Goal: Feedback & Contribution: Leave review/rating

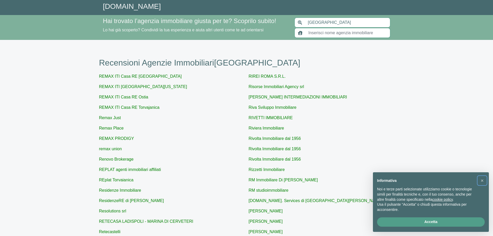
click at [483, 179] on span "×" at bounding box center [481, 180] width 3 height 6
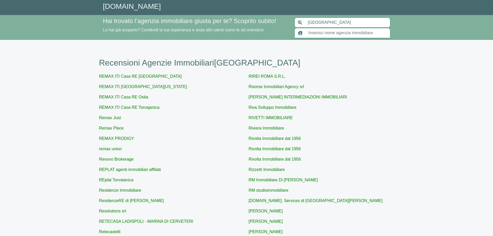
click at [326, 33] on input "text" at bounding box center [347, 33] width 85 height 10
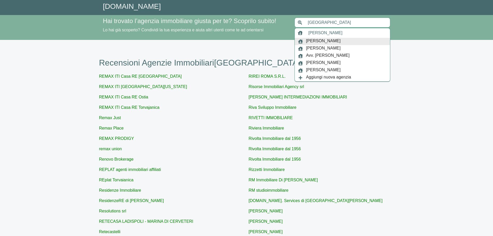
click at [337, 42] on div "[PERSON_NAME]" at bounding box center [342, 41] width 95 height 7
type input "[PERSON_NAME]"
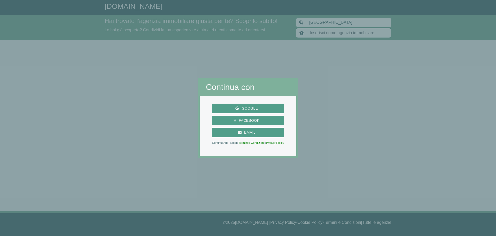
click at [314, 105] on div at bounding box center [398, 118] width 198 height 236
click at [258, 106] on span "Google" at bounding box center [249, 108] width 21 height 6
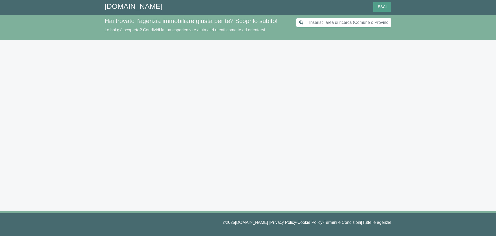
type input "[GEOGRAPHIC_DATA]"
type input "[PERSON_NAME]"
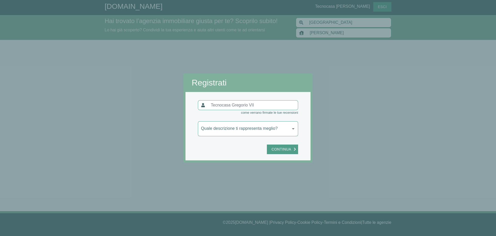
drag, startPoint x: 262, startPoint y: 104, endPoint x: 211, endPoint y: 104, distance: 50.7
click at [116, 103] on div "Registrati come verrano firmate le tue recensioni Quale descrizione ti rapprese…" at bounding box center [248, 118] width 496 height 236
click at [288, 149] on span "Continua" at bounding box center [281, 149] width 25 height 6
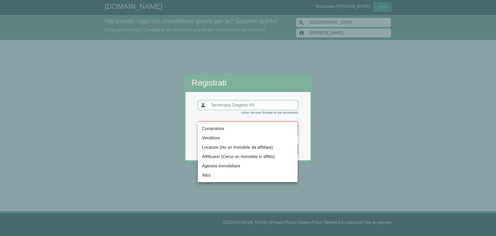
click at [284, 131] on body "[DOMAIN_NAME] Tecnocasa [PERSON_NAME] Esci Hai trovato l’agenzia immobiliare gi…" at bounding box center [248, 118] width 496 height 236
click at [248, 167] on li "Agenzia Immobiliare" at bounding box center [248, 165] width 100 height 9
type input "agenzia"
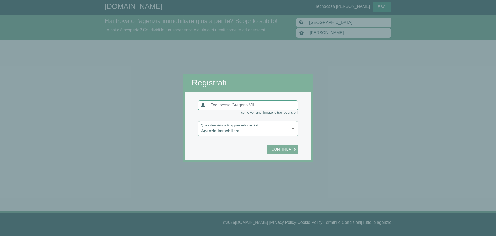
click at [286, 152] on button "Continua" at bounding box center [282, 149] width 31 height 10
